Goal: Task Accomplishment & Management: Use online tool/utility

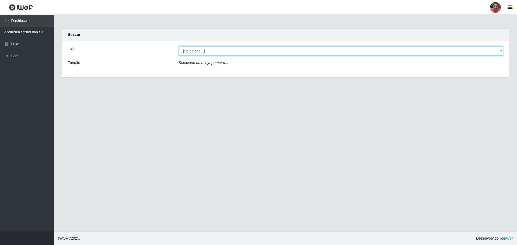
drag, startPoint x: 0, startPoint y: 0, endPoint x: 197, endPoint y: 50, distance: 203.1
click at [197, 50] on select "[Selecione...] Mar Vermelho - Loja 05" at bounding box center [341, 50] width 325 height 9
select select "252"
click at [179, 46] on select "[Selecione...] Mar Vermelho - Loja 05" at bounding box center [341, 50] width 325 height 9
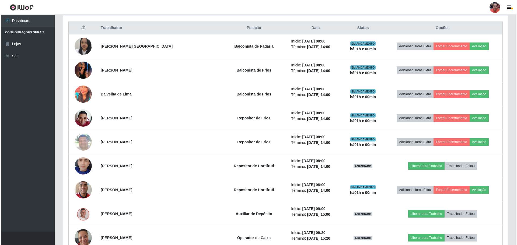
scroll to position [269, 0]
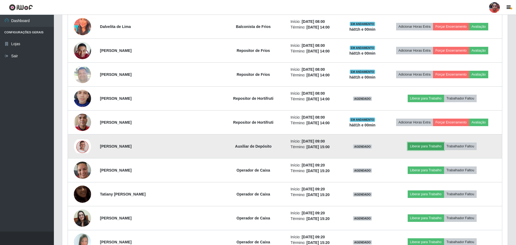
click at [412, 145] on button "Liberar para Trabalho" at bounding box center [425, 147] width 36 height 8
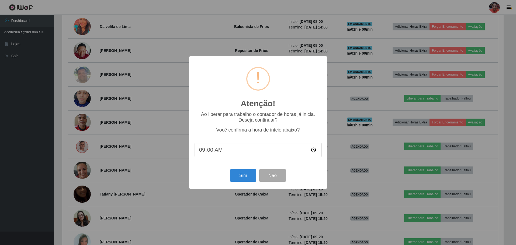
scroll to position [112, 442]
click at [247, 180] on button "Sim" at bounding box center [244, 175] width 26 height 13
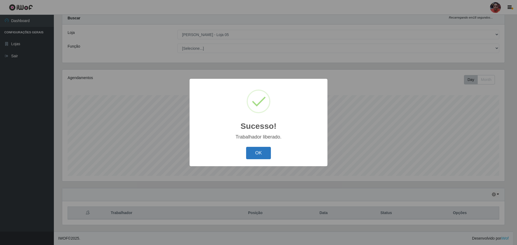
click at [256, 152] on button "OK" at bounding box center [258, 153] width 25 height 13
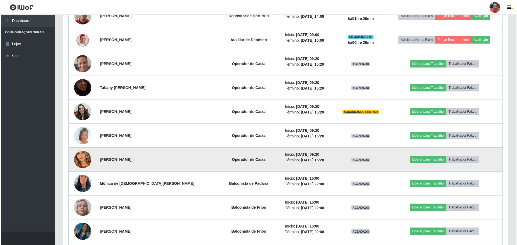
scroll to position [367, 0]
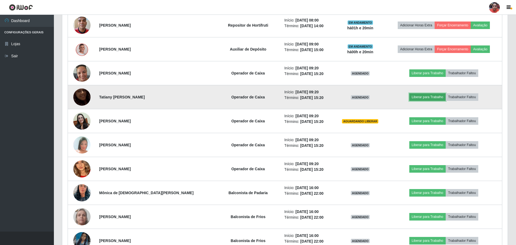
click at [416, 99] on button "Liberar para Trabalho" at bounding box center [427, 97] width 36 height 8
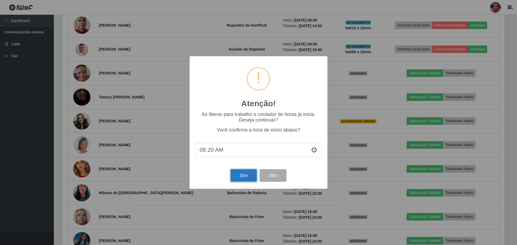
click at [245, 177] on button "Sim" at bounding box center [244, 175] width 26 height 13
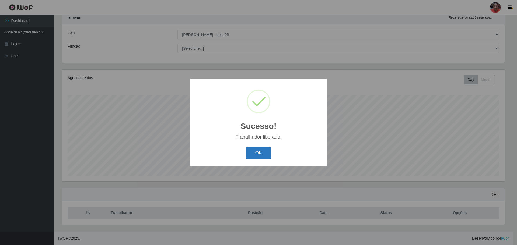
click at [259, 148] on button "OK" at bounding box center [258, 153] width 25 height 13
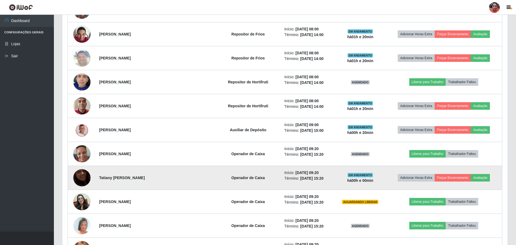
scroll to position [340, 0]
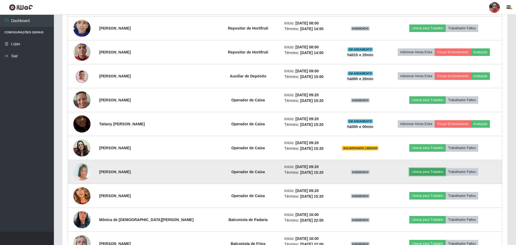
click at [410, 170] on button "Liberar para Trabalho" at bounding box center [427, 172] width 36 height 8
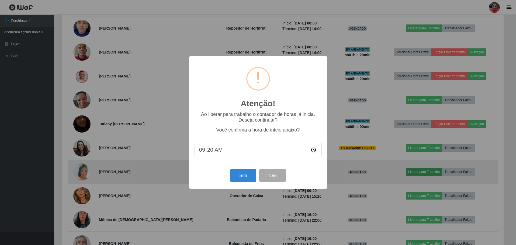
scroll to position [112, 442]
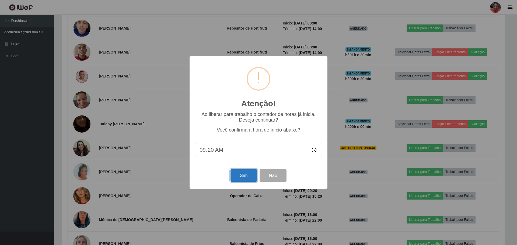
click at [242, 176] on button "Sim" at bounding box center [244, 175] width 26 height 13
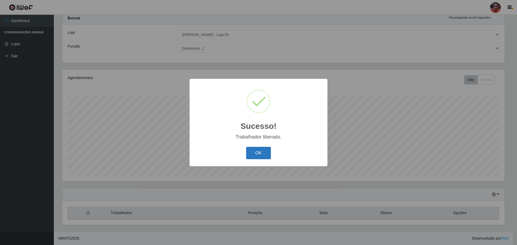
click at [264, 150] on button "OK" at bounding box center [258, 153] width 25 height 13
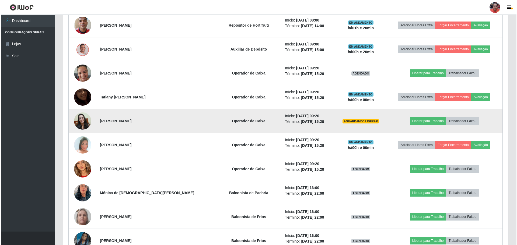
scroll to position [393, 0]
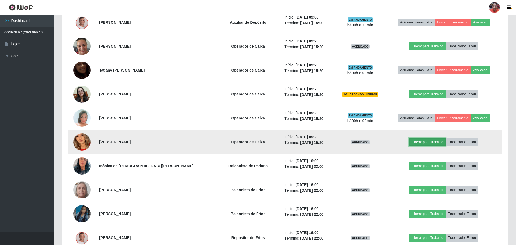
click at [416, 140] on button "Liberar para Trabalho" at bounding box center [427, 142] width 36 height 8
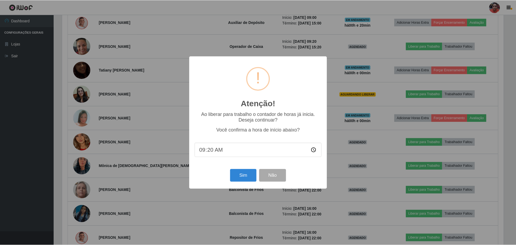
scroll to position [112, 442]
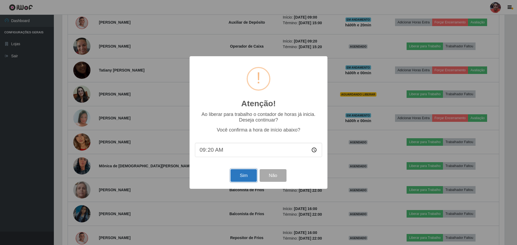
click at [247, 174] on button "Sim" at bounding box center [244, 175] width 26 height 13
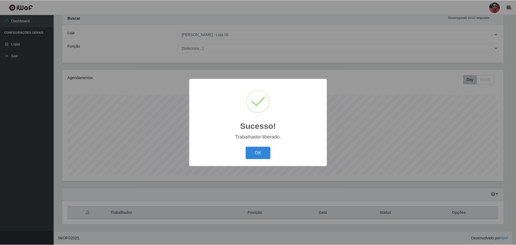
scroll to position [0, 0]
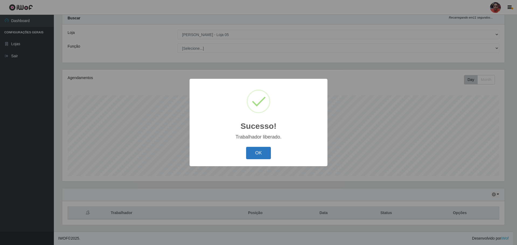
click at [258, 153] on button "OK" at bounding box center [258, 153] width 25 height 13
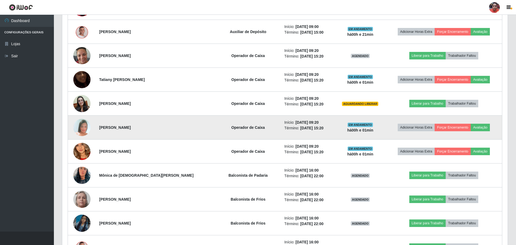
scroll to position [393, 0]
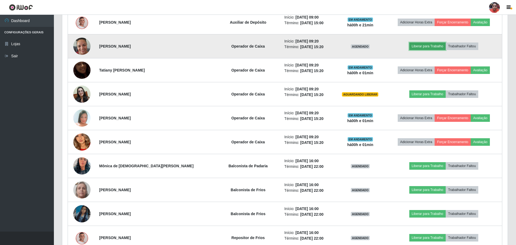
click at [424, 45] on button "Liberar para Trabalho" at bounding box center [427, 47] width 36 height 8
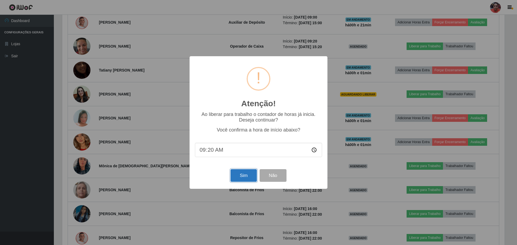
click at [238, 175] on button "Sim" at bounding box center [244, 175] width 26 height 13
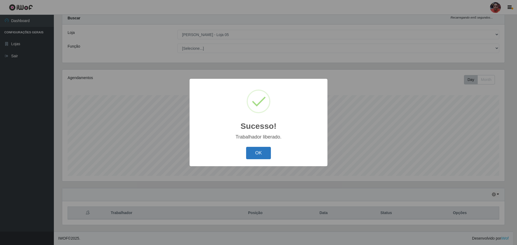
click at [250, 152] on button "OK" at bounding box center [258, 153] width 25 height 13
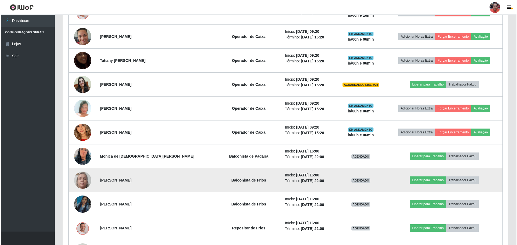
scroll to position [420, 0]
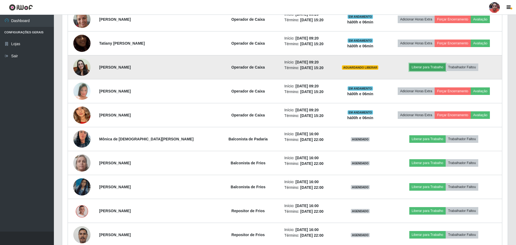
click at [421, 66] on button "Liberar para Trabalho" at bounding box center [427, 68] width 36 height 8
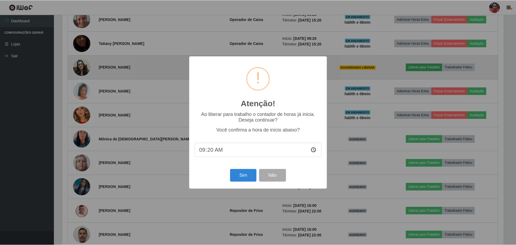
scroll to position [112, 442]
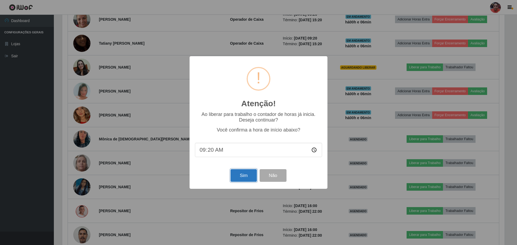
click at [240, 173] on button "Sim" at bounding box center [244, 175] width 26 height 13
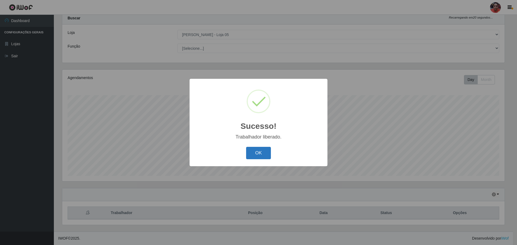
click at [265, 158] on button "OK" at bounding box center [258, 153] width 25 height 13
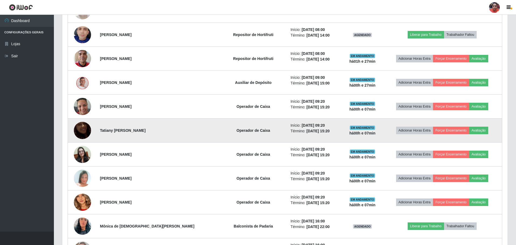
scroll to position [367, 0]
